Goal: Task Accomplishment & Management: Manage account settings

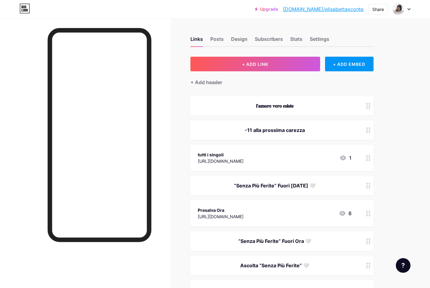
click at [262, 190] on div "“Senza Più Ferite” Fuori [DATE] 🤍" at bounding box center [281, 186] width 183 height 20
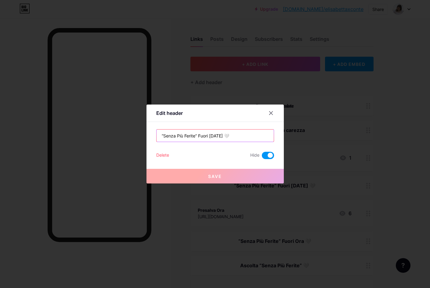
drag, startPoint x: 161, startPoint y: 137, endPoint x: 260, endPoint y: 137, distance: 98.6
click at [260, 137] on input "“Senza Più Ferite” Fuori [DATE] 🤍" at bounding box center [215, 136] width 117 height 12
click at [270, 113] on icon at bounding box center [270, 113] width 3 height 3
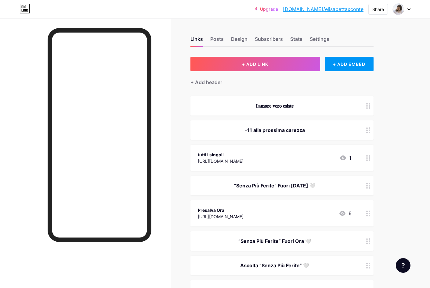
click at [271, 132] on div "-11 alla prossima carezza" at bounding box center [275, 130] width 154 height 7
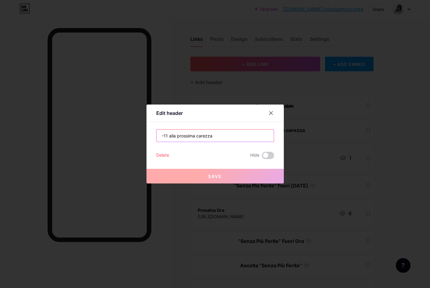
click at [168, 136] on input "-11 alla prossima carezza" at bounding box center [215, 136] width 117 height 12
click at [274, 111] on div at bounding box center [271, 113] width 11 height 11
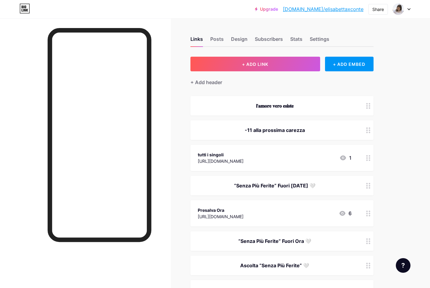
click at [304, 186] on div "“Senza Più Ferite” Fuori [DATE] 🤍" at bounding box center [275, 185] width 154 height 7
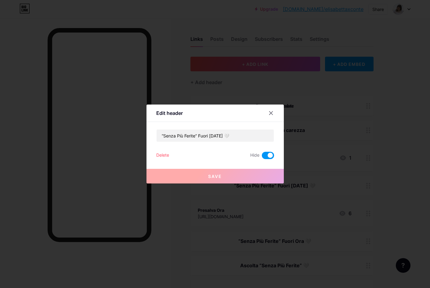
click at [269, 154] on span at bounding box center [268, 155] width 12 height 7
click at [262, 157] on input "checkbox" at bounding box center [262, 157] width 0 height 0
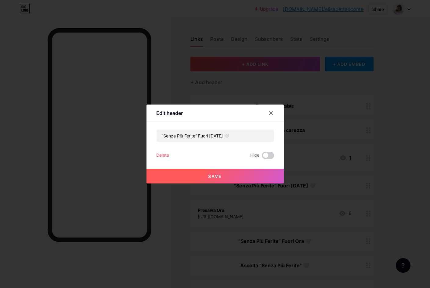
click at [208, 182] on button "Save" at bounding box center [214, 176] width 137 height 15
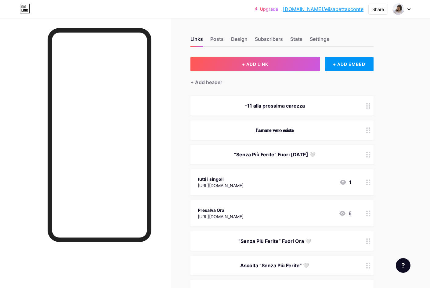
drag, startPoint x: 365, startPoint y: 135, endPoint x: 366, endPoint y: 102, distance: 32.4
click at [372, 132] on div at bounding box center [368, 131] width 10 height 20
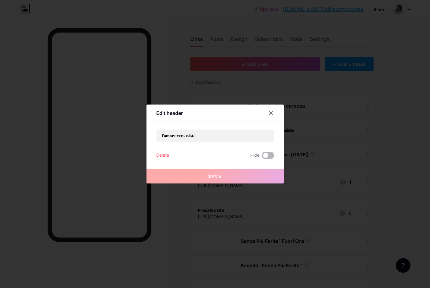
click at [266, 156] on span at bounding box center [268, 155] width 12 height 7
click at [262, 157] on input "checkbox" at bounding box center [262, 157] width 0 height 0
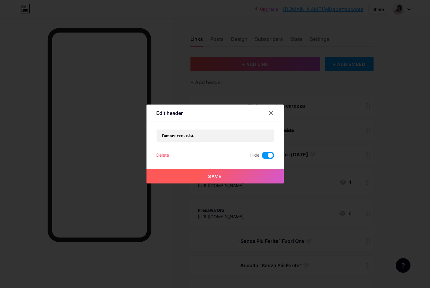
click at [221, 171] on button "Save" at bounding box center [214, 176] width 137 height 15
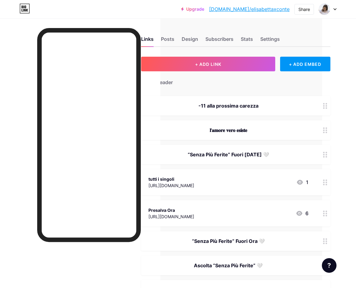
scroll to position [0, 34]
click at [328, 107] on div at bounding box center [325, 106] width 10 height 20
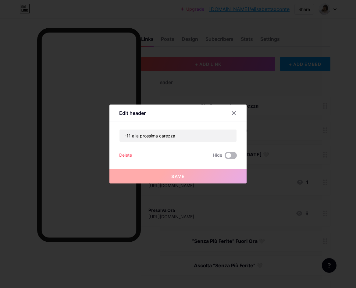
click at [230, 156] on span at bounding box center [231, 155] width 12 height 7
click at [225, 157] on input "checkbox" at bounding box center [225, 157] width 0 height 0
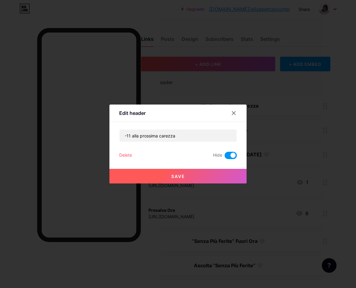
click at [186, 175] on button "Save" at bounding box center [178, 176] width 137 height 15
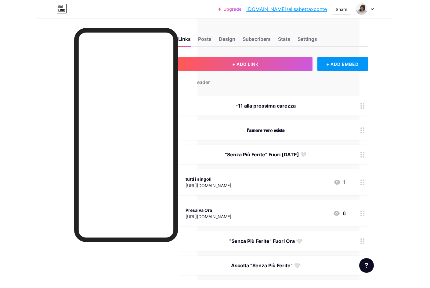
scroll to position [0, 0]
